Goal: Communication & Community: Answer question/provide support

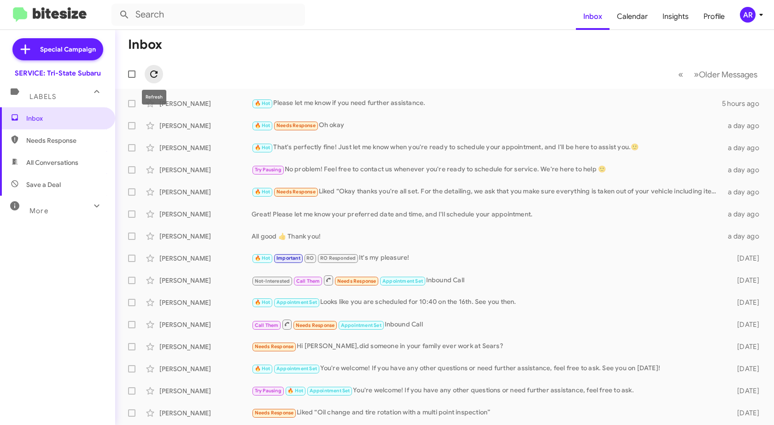
click at [156, 70] on icon at bounding box center [153, 74] width 11 height 11
click at [154, 73] on icon at bounding box center [153, 74] width 11 height 11
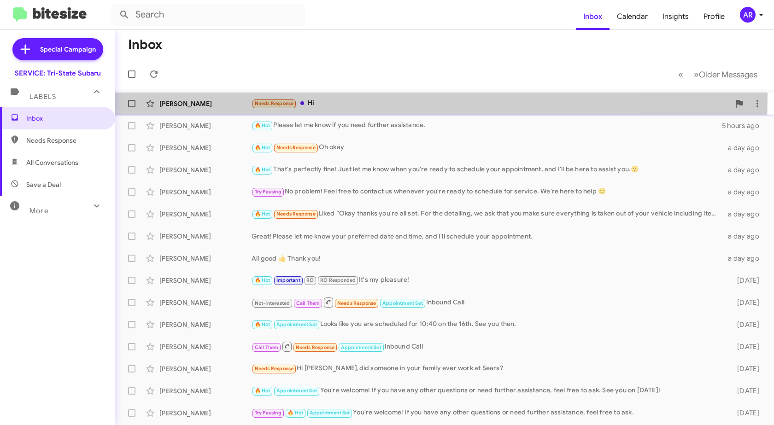
click at [177, 96] on div "[PERSON_NAME] Needs Response Hi 2 minutes ago" at bounding box center [445, 103] width 644 height 18
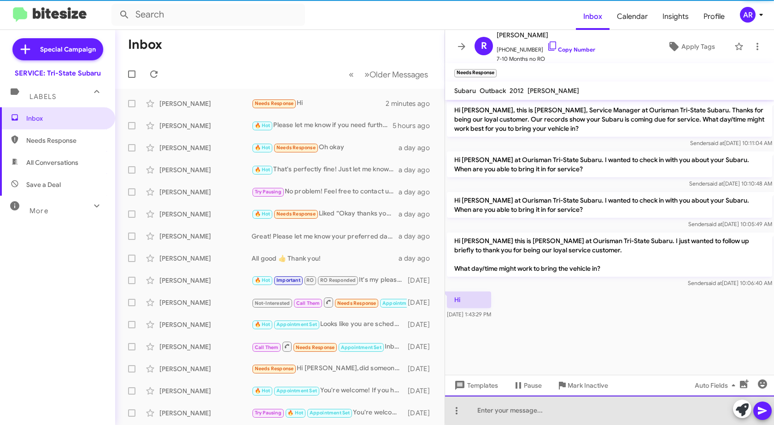
click at [647, 404] on div at bounding box center [609, 410] width 329 height 29
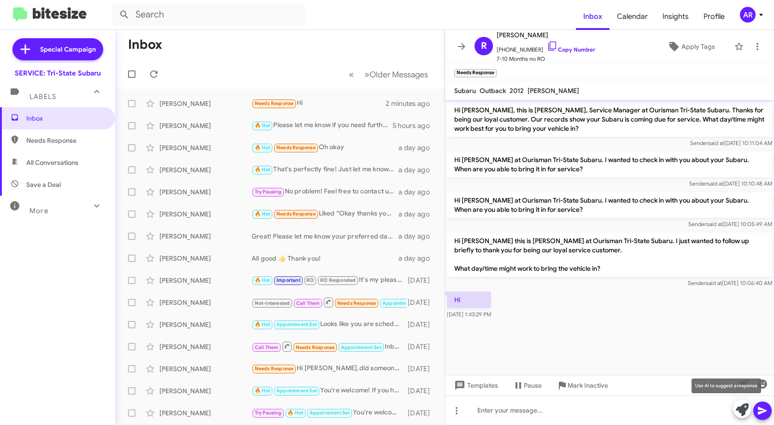
click at [747, 413] on icon at bounding box center [742, 410] width 13 height 13
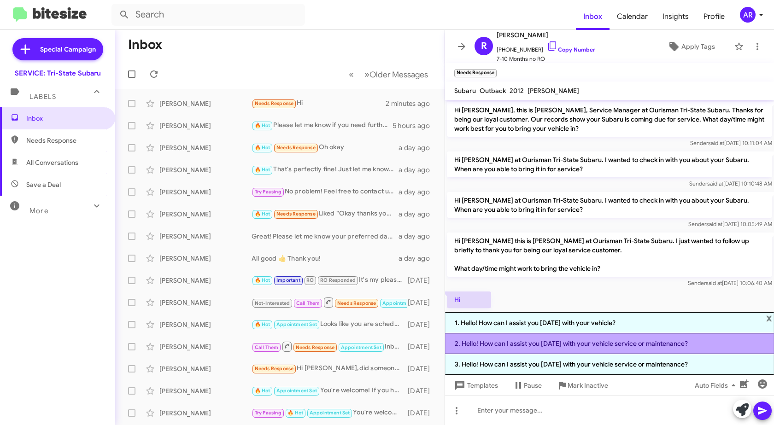
click at [611, 343] on li "2. Hello! How can I assist you [DATE] with your vehicle service or maintenance?" at bounding box center [609, 344] width 329 height 21
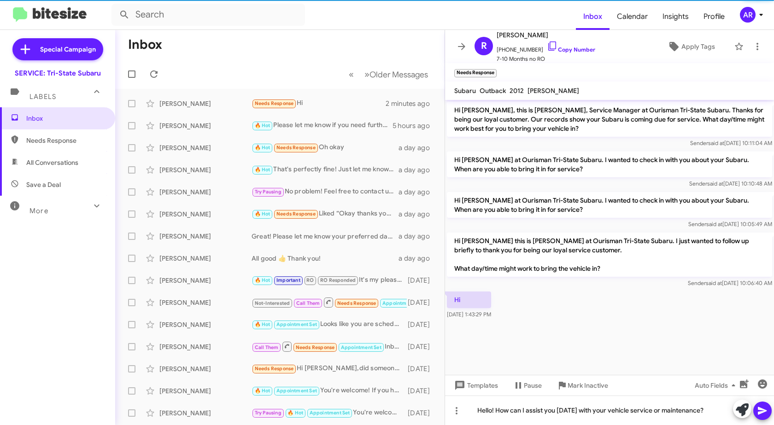
click at [768, 413] on icon at bounding box center [762, 410] width 11 height 11
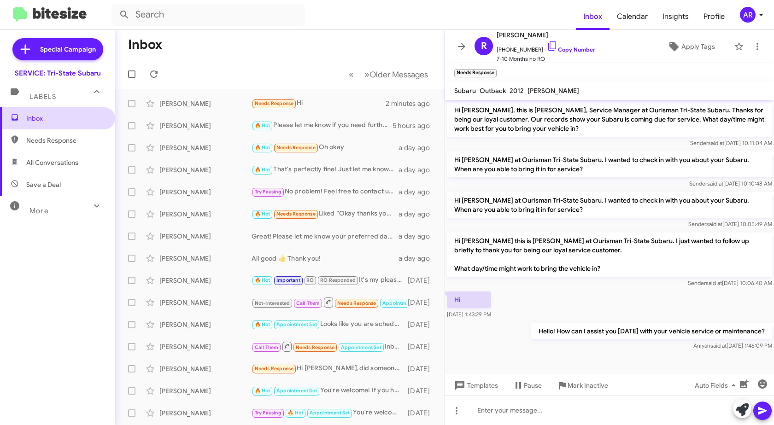
click at [57, 117] on span "Inbox" at bounding box center [65, 118] width 78 height 9
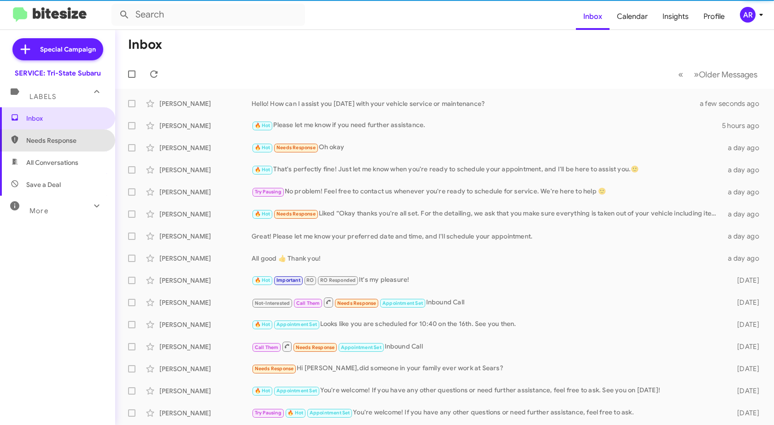
click at [61, 137] on span "Needs Response" at bounding box center [65, 140] width 78 height 9
type input "in:needs-response"
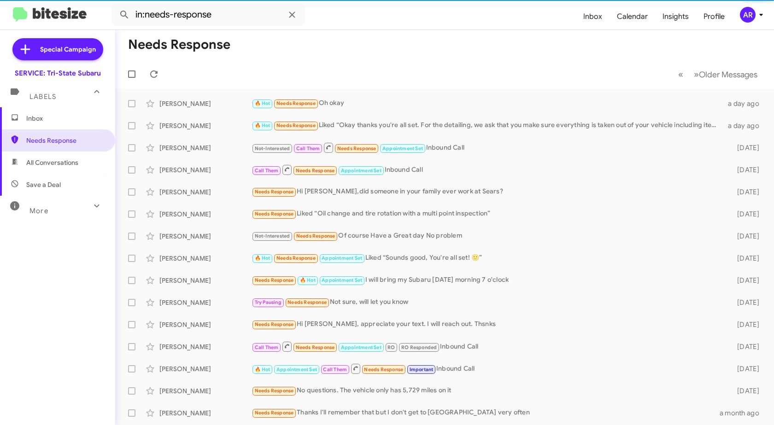
click at [62, 115] on span "Inbox" at bounding box center [65, 118] width 78 height 9
